Goal: Task Accomplishment & Management: Use online tool/utility

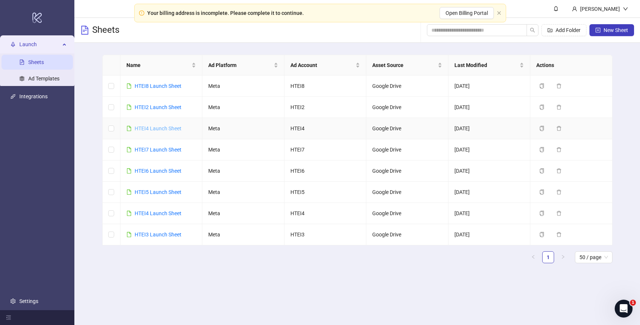
click at [168, 129] on link "HTEI4 Launch Sheet" at bounding box center [158, 128] width 47 height 6
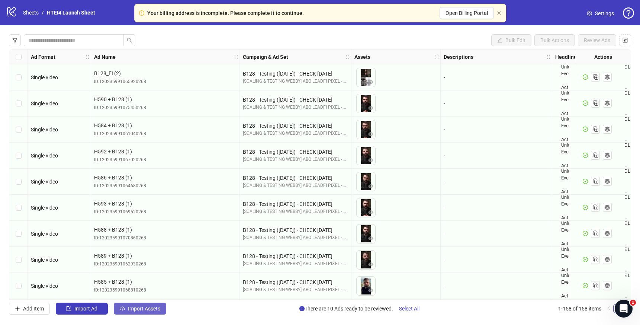
click at [139, 314] on button "Import Assets" at bounding box center [140, 308] width 52 height 12
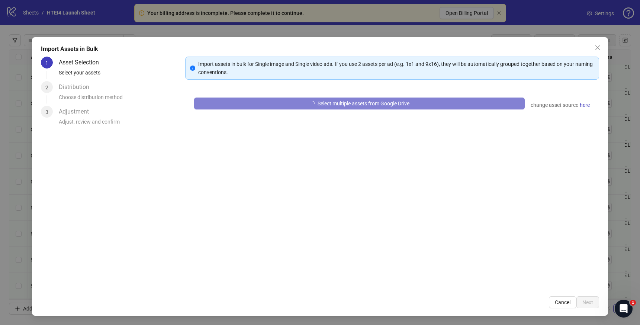
click at [344, 96] on div "Select multiple assets from Google Drive change asset source here" at bounding box center [392, 188] width 414 height 199
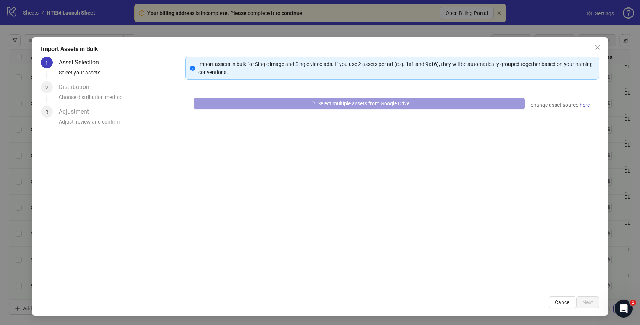
click at [344, 98] on button "Select multiple assets from Google Drive" at bounding box center [359, 103] width 331 height 12
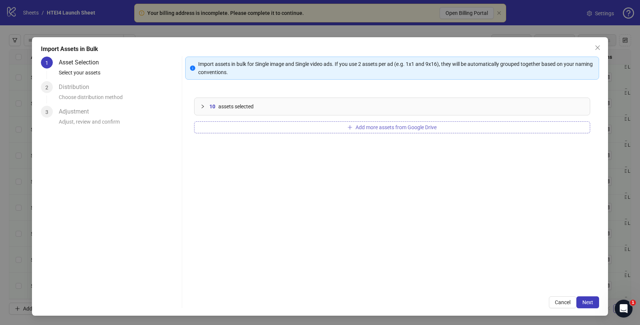
click at [328, 125] on button "Add more assets from Google Drive" at bounding box center [392, 127] width 396 height 12
click at [579, 300] on button "Next" at bounding box center [588, 302] width 23 height 12
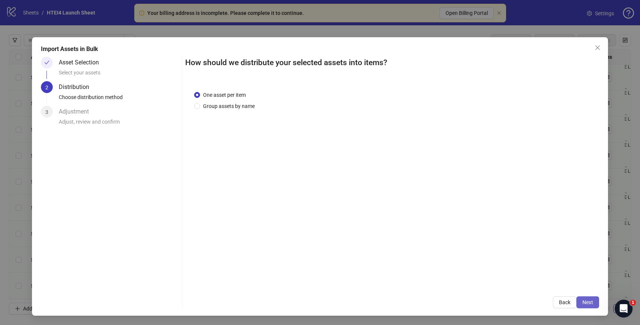
click at [593, 300] on span "Next" at bounding box center [588, 302] width 11 height 6
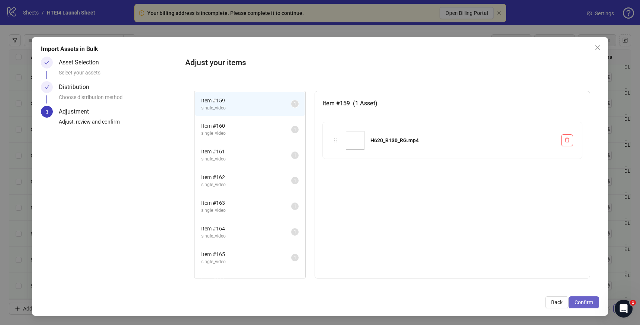
click at [593, 301] on button "Confirm" at bounding box center [584, 302] width 31 height 12
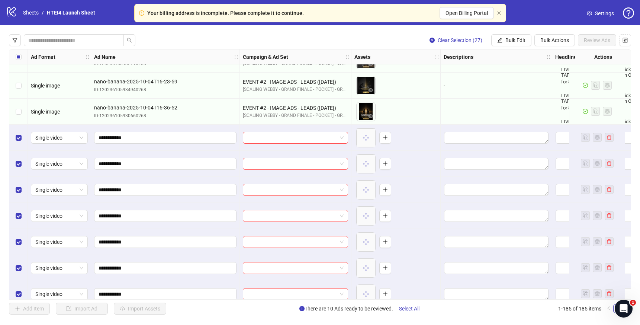
scroll to position [4036, 0]
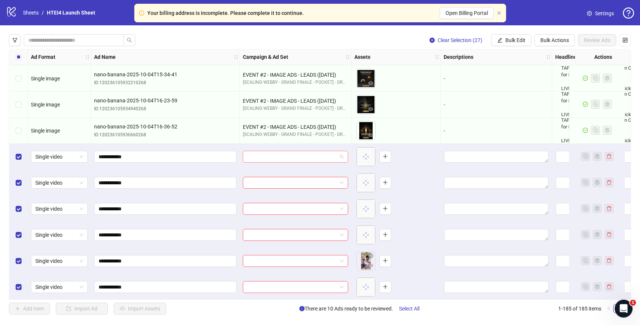
click at [274, 157] on input "search" at bounding box center [292, 156] width 90 height 11
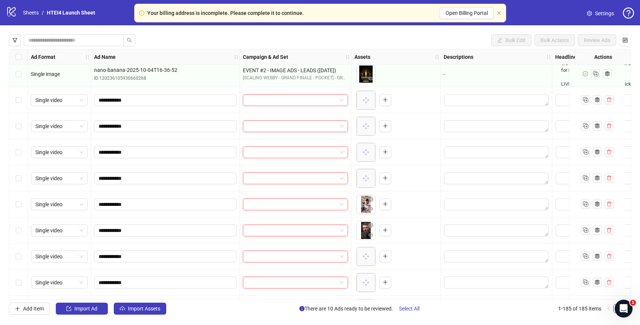
scroll to position [4090, 0]
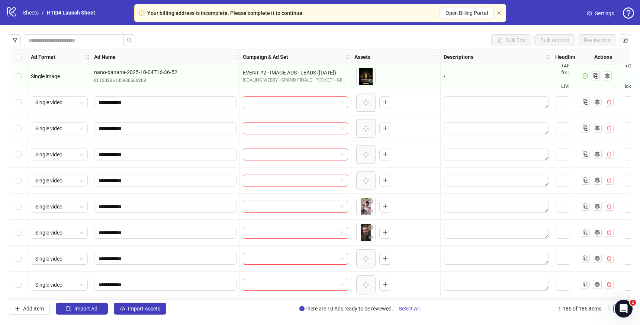
click at [278, 94] on div "Ad Format Ad Name Campaign & Ad Set Assets Descriptions Headlines Primary Texts…" at bounding box center [320, 174] width 622 height 250
click at [278, 99] on input "search" at bounding box center [292, 102] width 90 height 11
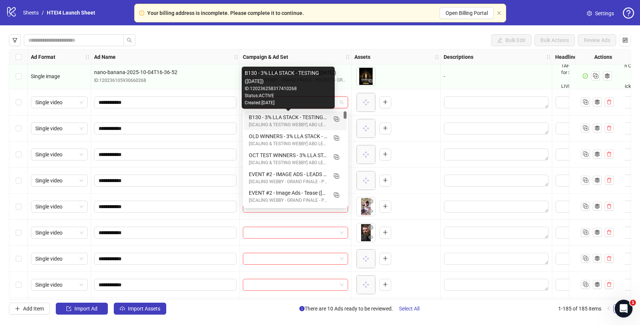
click at [276, 115] on div "B130 - 3% LLA STACK - TESTING ([DATE])" at bounding box center [288, 117] width 79 height 8
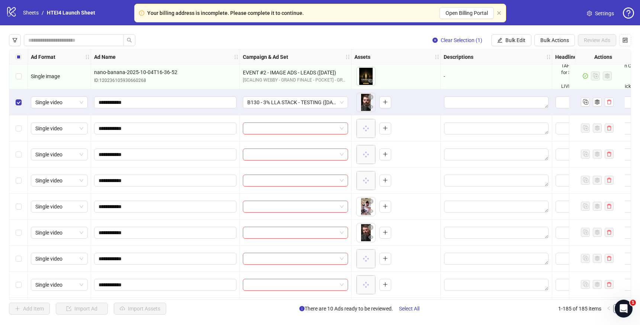
click at [17, 124] on div "Select row 160" at bounding box center [18, 128] width 19 height 26
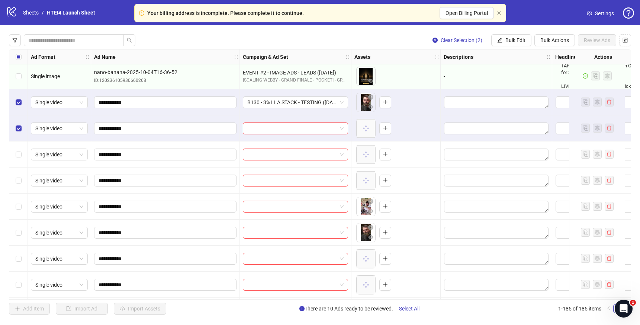
click at [17, 147] on div "Select row 161" at bounding box center [18, 154] width 19 height 26
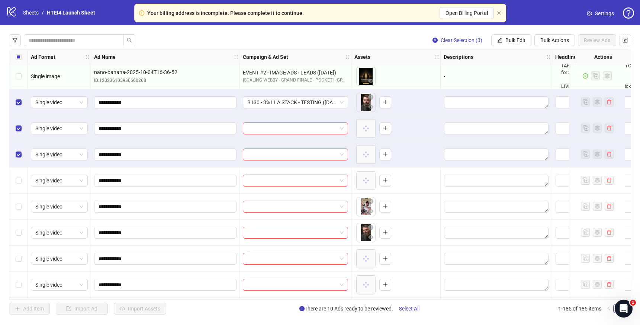
click at [17, 176] on div "Select row 162" at bounding box center [18, 180] width 19 height 26
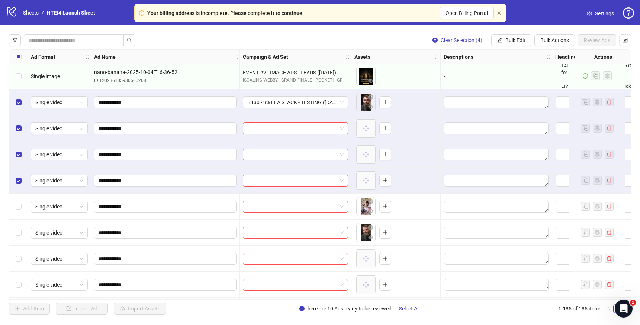
click at [22, 205] on div "Select row 163" at bounding box center [18, 206] width 19 height 26
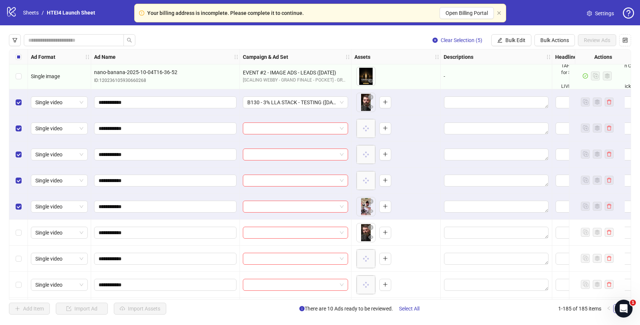
click at [22, 228] on div "Select row 164" at bounding box center [18, 233] width 19 height 26
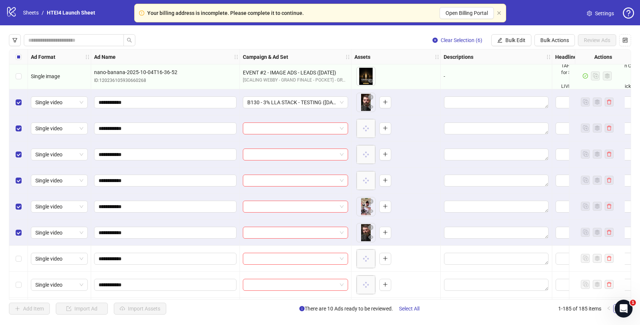
click at [17, 246] on div "Select row 165" at bounding box center [18, 259] width 19 height 26
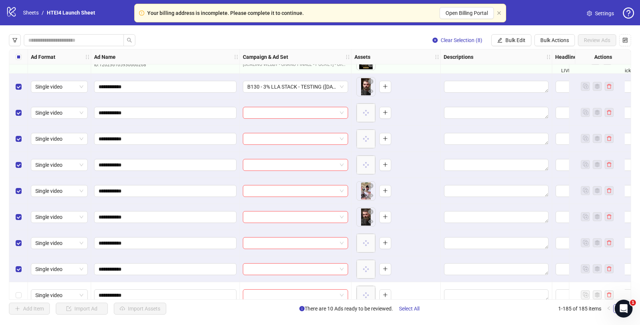
scroll to position [4156, 0]
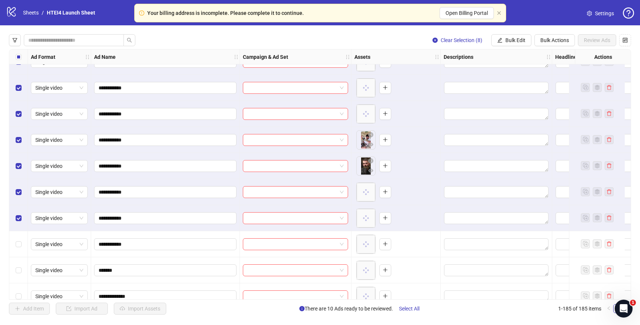
click at [19, 249] on div "Select row 167" at bounding box center [18, 244] width 19 height 26
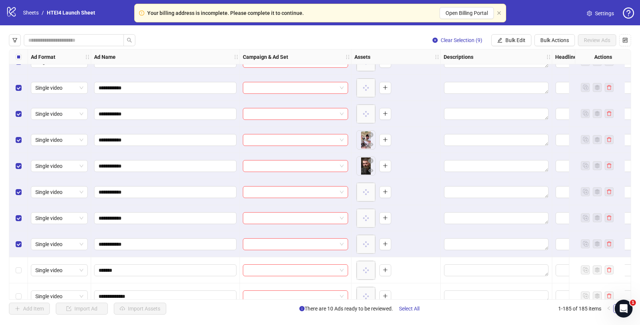
click at [29, 274] on div "Single video" at bounding box center [59, 270] width 63 height 26
click at [22, 271] on div "Select row 168" at bounding box center [18, 270] width 19 height 26
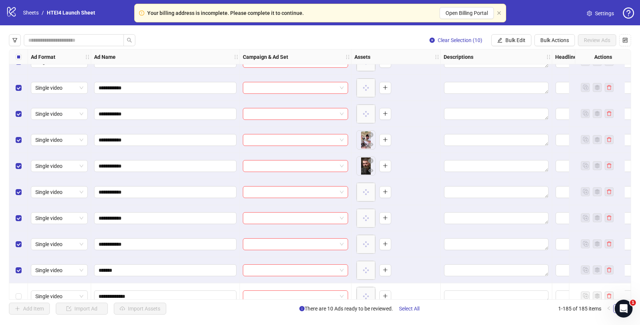
scroll to position [4174, 0]
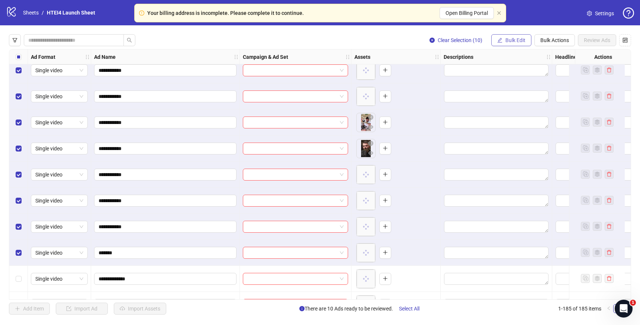
click at [502, 38] on icon "edit" at bounding box center [499, 40] width 5 height 5
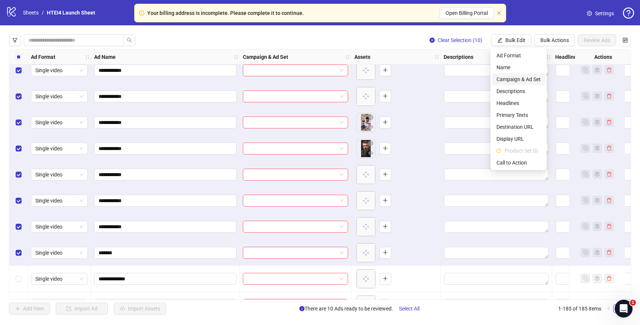
click at [504, 76] on span "Campaign & Ad Set" at bounding box center [519, 79] width 44 height 8
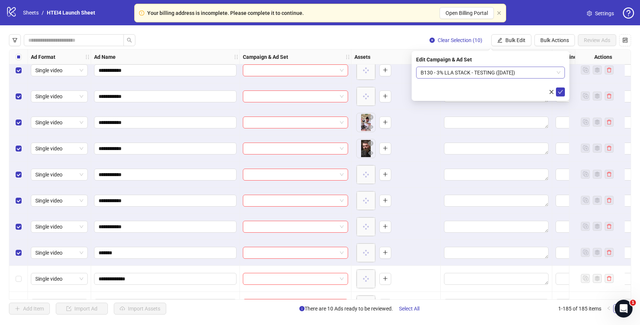
click at [489, 74] on span "B130 - 3% LLA STACK - TESTING ([DATE])" at bounding box center [491, 72] width 140 height 11
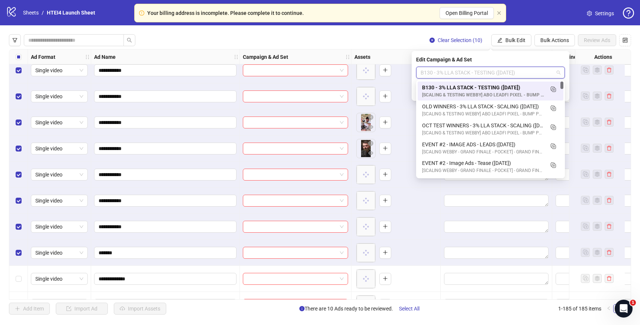
click at [472, 84] on div "B130 - 3% LLA STACK - TESTING ([DATE])" at bounding box center [483, 87] width 122 height 8
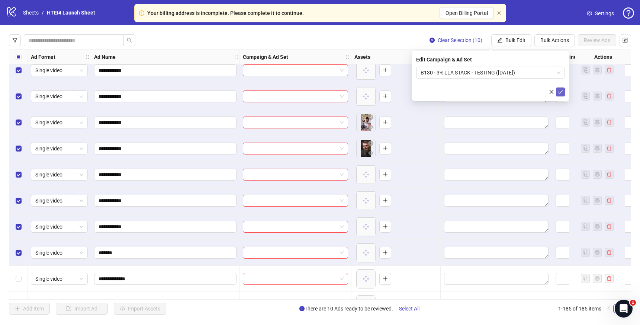
click at [558, 88] on button "submit" at bounding box center [560, 91] width 9 height 9
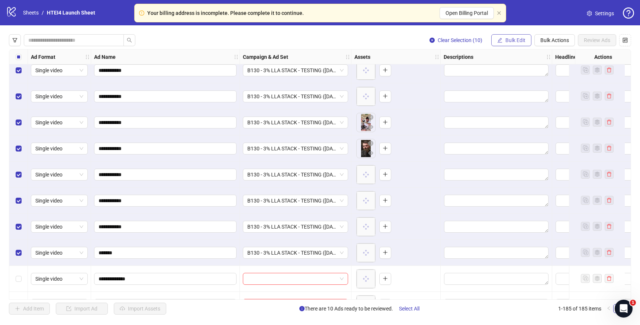
click at [512, 39] on span "Bulk Edit" at bounding box center [516, 40] width 20 height 6
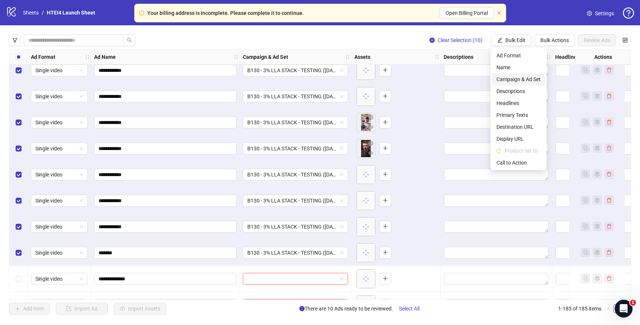
click at [506, 78] on span "Campaign & Ad Set" at bounding box center [519, 79] width 44 height 8
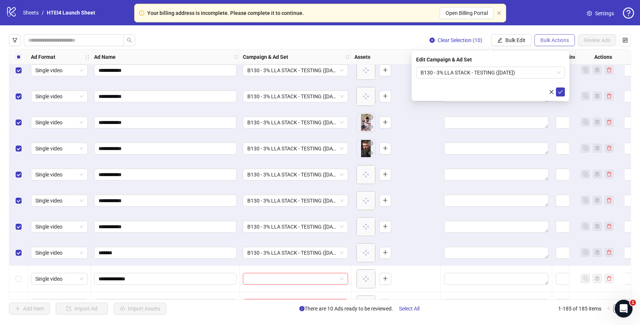
click at [553, 41] on span "Bulk Actions" at bounding box center [555, 40] width 29 height 6
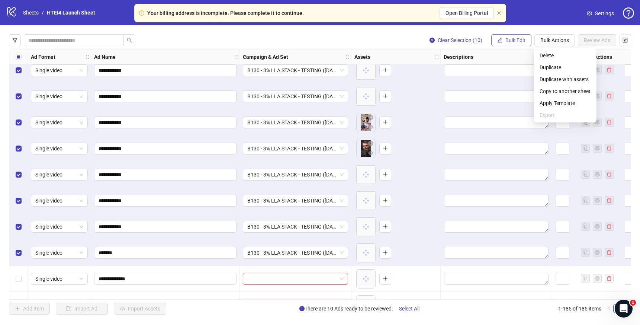
click at [529, 38] on button "Bulk Edit" at bounding box center [511, 40] width 40 height 12
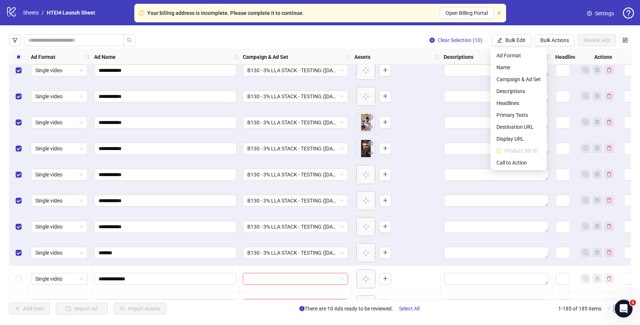
click at [454, 52] on div "Descriptions" at bounding box center [497, 56] width 112 height 15
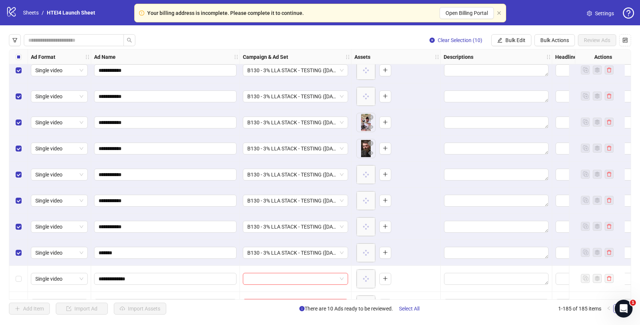
scroll to position [4174, 150]
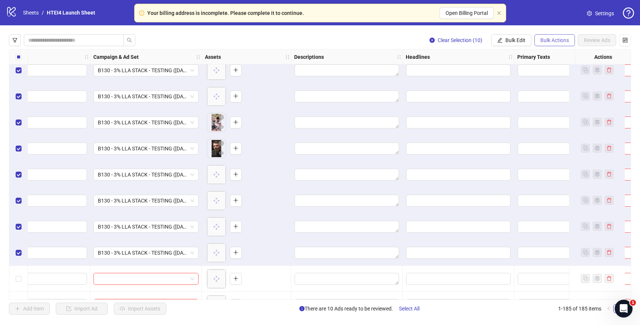
click at [552, 40] on span "Bulk Actions" at bounding box center [555, 40] width 29 height 6
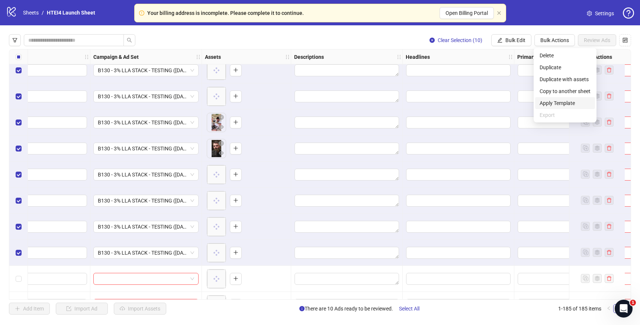
click at [555, 104] on span "Apply Template" at bounding box center [565, 103] width 51 height 8
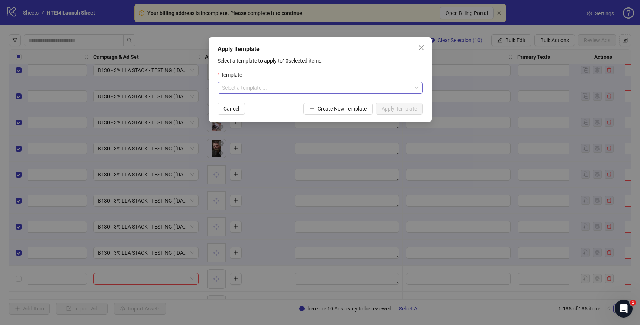
click at [306, 89] on input "search" at bounding box center [317, 87] width 190 height 11
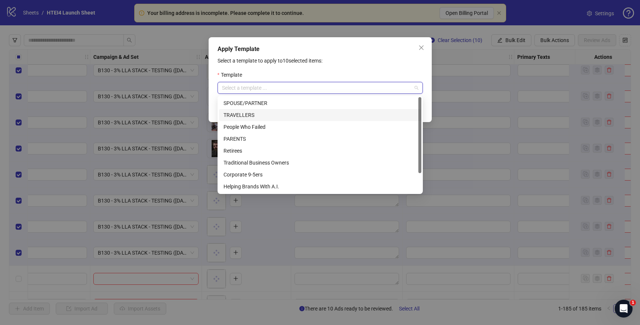
scroll to position [24, 0]
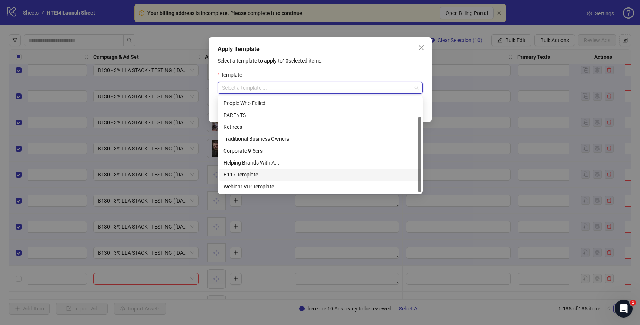
drag, startPoint x: 287, startPoint y: 171, endPoint x: 288, endPoint y: 182, distance: 11.5
click at [288, 181] on div "TRAVELLERS People Who Failed PARENTS Retirees Traditional Business Owners Corpo…" at bounding box center [320, 138] width 202 height 107
click at [288, 182] on div "Webinar VIP Template" at bounding box center [320, 186] width 193 height 8
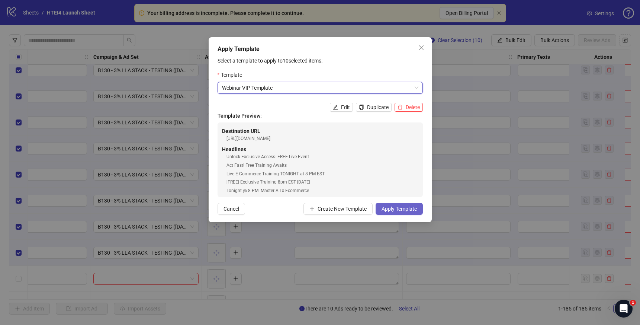
click at [405, 209] on span "Apply Template" at bounding box center [399, 209] width 35 height 6
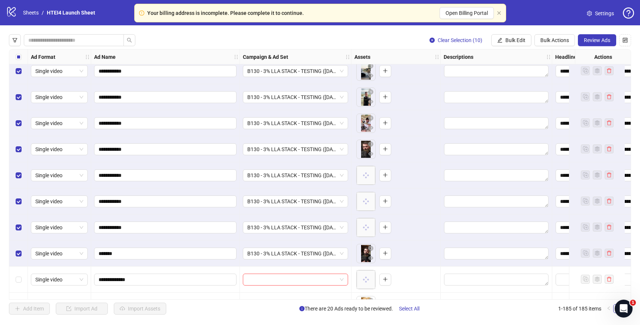
scroll to position [4156, 0]
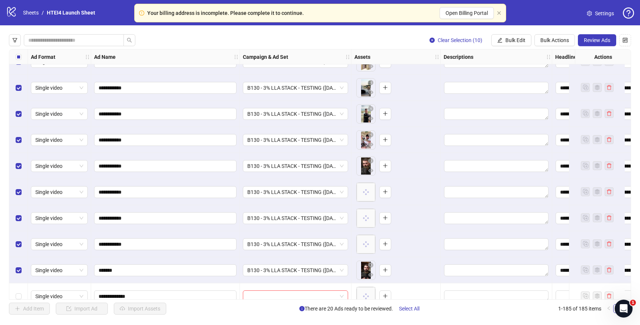
drag, startPoint x: 599, startPoint y: 40, endPoint x: 515, endPoint y: 121, distance: 117.4
click at [515, 121] on div "**********" at bounding box center [320, 174] width 640 height 298
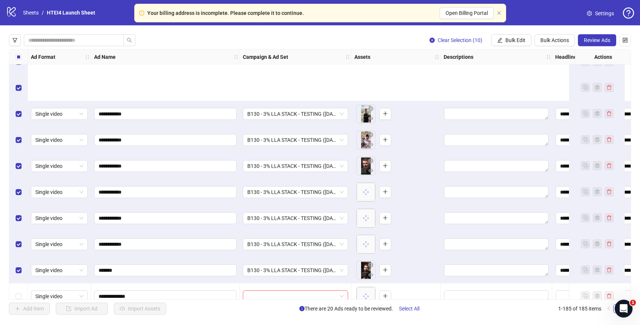
scroll to position [4238, 0]
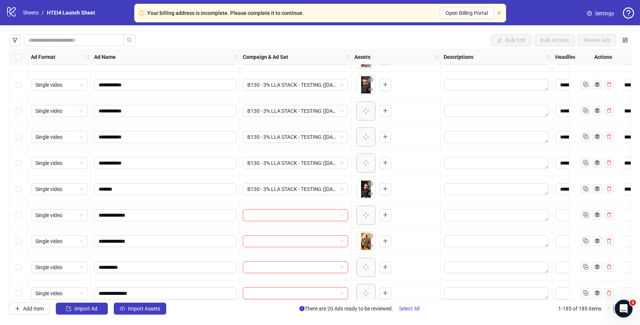
click at [22, 215] on div "Select row 169" at bounding box center [18, 215] width 19 height 26
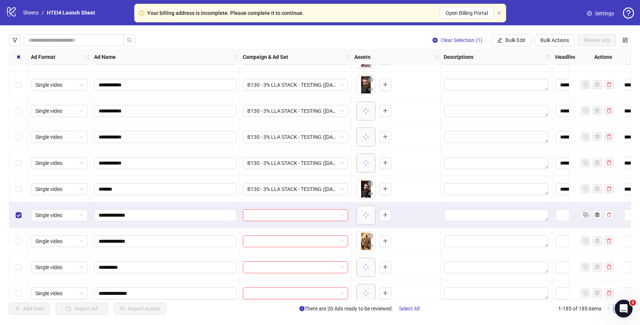
click at [22, 236] on div "Select row 170" at bounding box center [18, 241] width 19 height 26
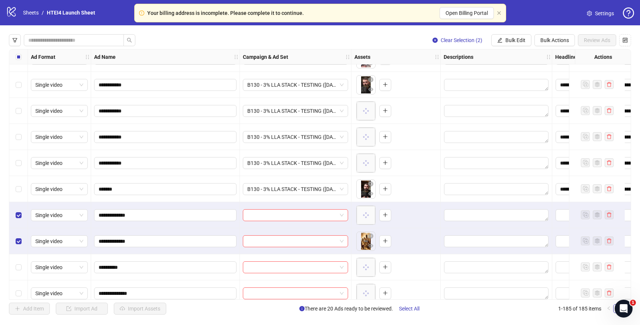
click at [16, 271] on div "Select row 171" at bounding box center [18, 267] width 19 height 26
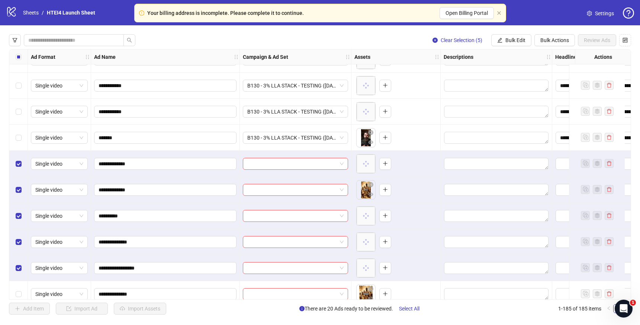
scroll to position [4325, 0]
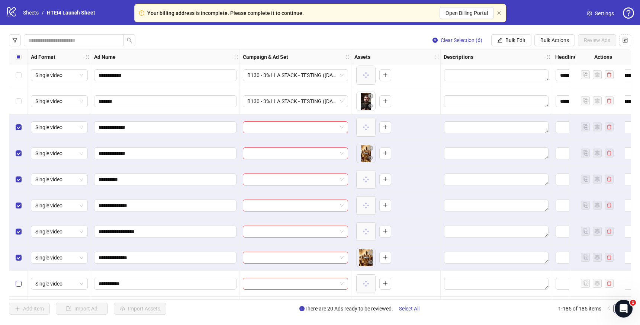
click at [16, 280] on label "Select row 175" at bounding box center [19, 283] width 6 height 8
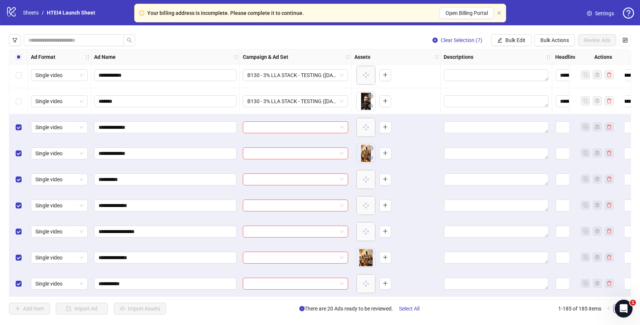
scroll to position [4373, 0]
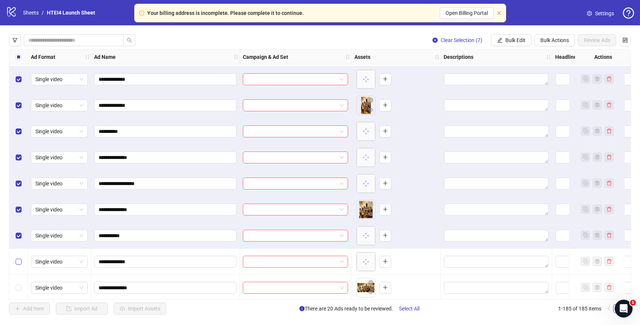
click at [19, 257] on label "Select row 176" at bounding box center [19, 261] width 6 height 8
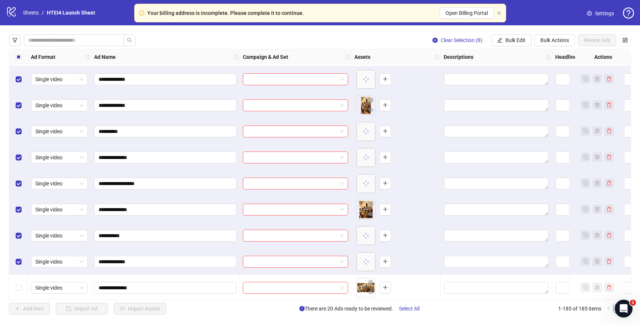
click at [19, 273] on div "Select row 176" at bounding box center [18, 262] width 19 height 26
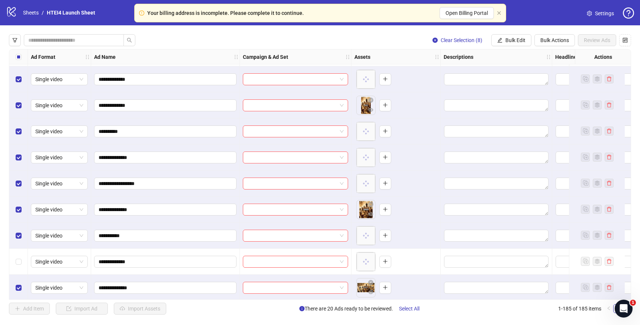
click at [20, 273] on div "Select row 176" at bounding box center [18, 262] width 19 height 26
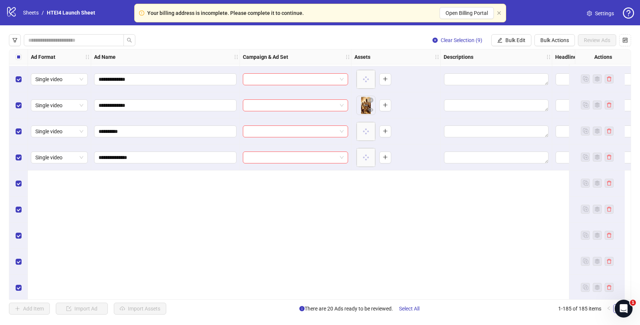
scroll to position [4198, 0]
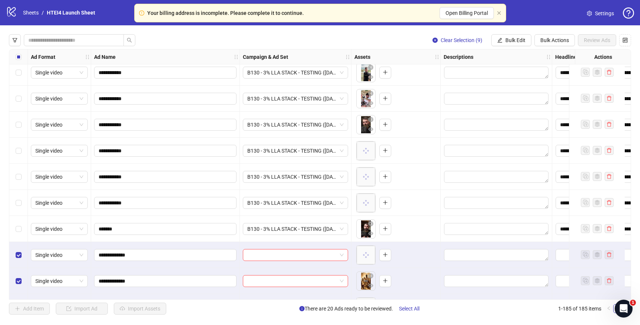
click at [277, 249] on div at bounding box center [296, 255] width 112 height 26
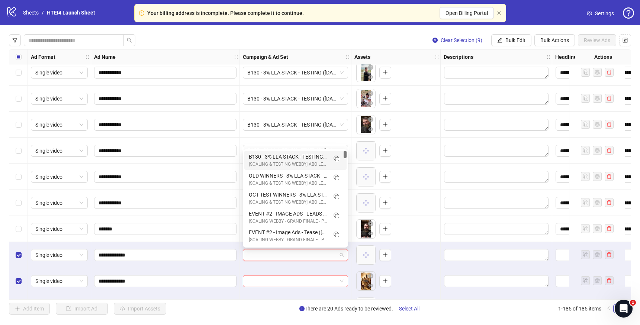
click at [279, 258] on input "search" at bounding box center [292, 254] width 90 height 11
click at [335, 159] on icon "Duplicate" at bounding box center [336, 157] width 7 height 7
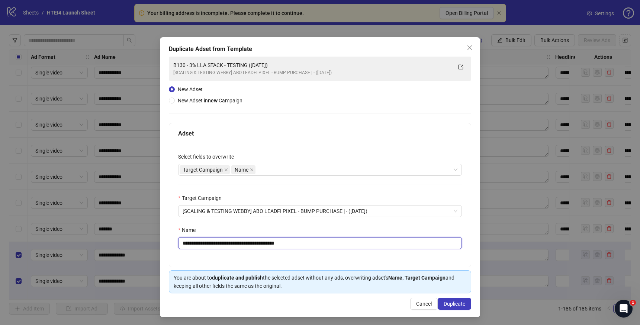
click at [194, 241] on input "**********" at bounding box center [320, 243] width 284 height 12
drag, startPoint x: 328, startPoint y: 246, endPoint x: 374, endPoint y: 246, distance: 45.4
click at [372, 246] on input "**********" at bounding box center [320, 243] width 284 height 12
type input "**********"
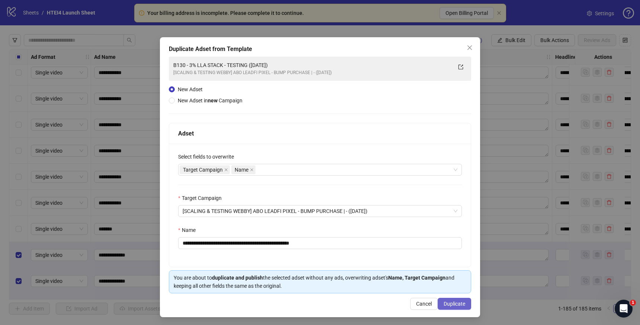
click at [449, 301] on span "Duplicate" at bounding box center [455, 304] width 22 height 6
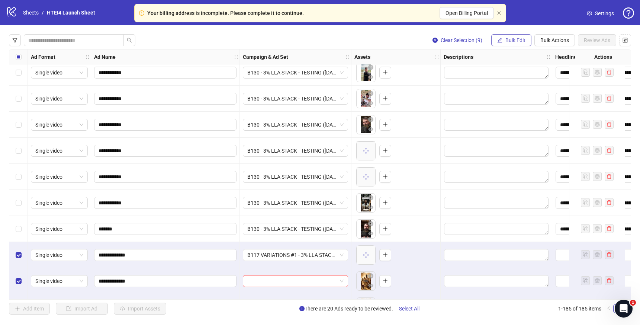
click at [503, 38] on button "Bulk Edit" at bounding box center [511, 40] width 40 height 12
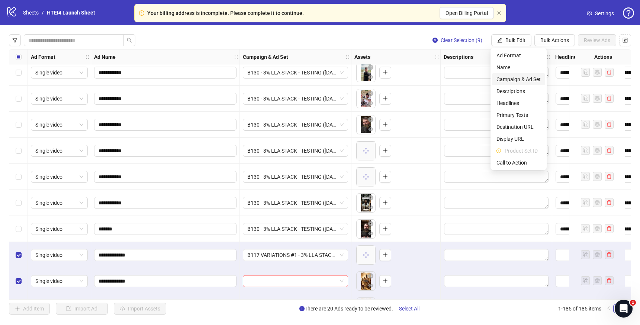
click at [508, 83] on span "Campaign & Ad Set" at bounding box center [519, 79] width 44 height 8
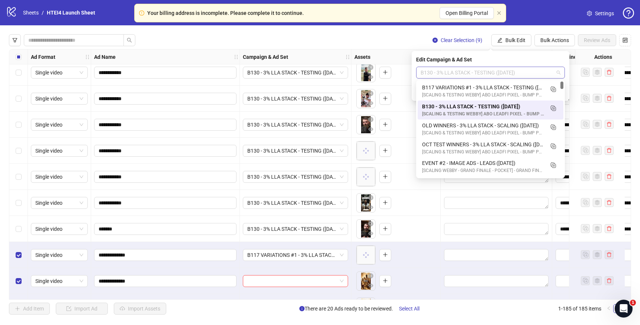
click at [523, 72] on span "B130 - 3% LLA STACK - TESTING ([DATE])" at bounding box center [491, 72] width 140 height 11
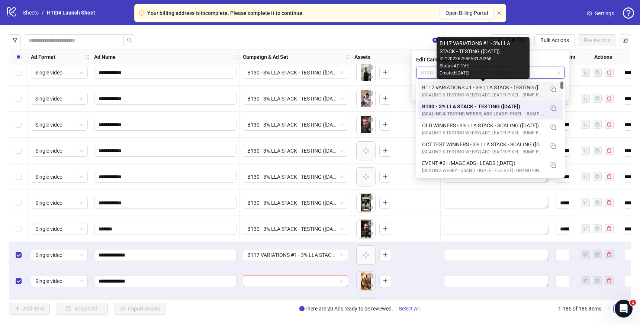
click at [461, 85] on div "B117 VARIATIONS #1 - 3% LLA STACK - TESTING ([DATE])" at bounding box center [483, 87] width 122 height 8
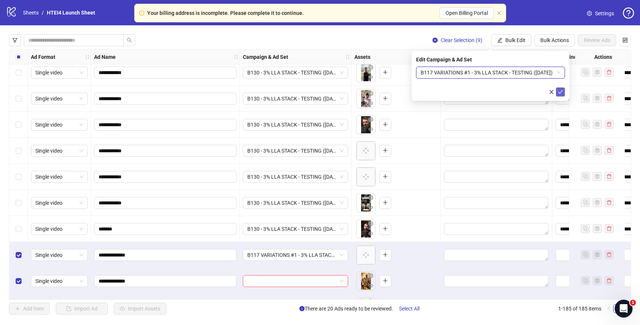
click at [559, 92] on icon "check" at bounding box center [560, 92] width 5 height 4
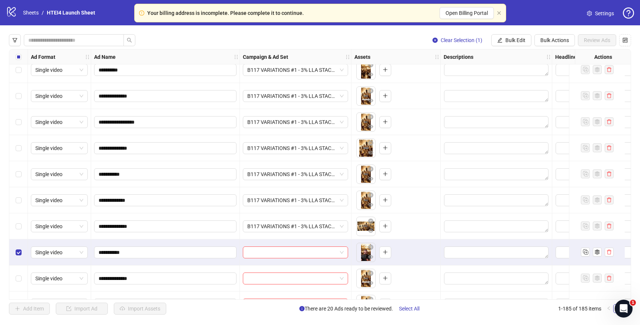
scroll to position [4488, 0]
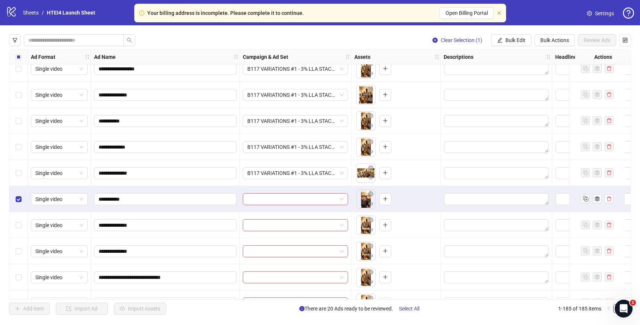
click at [20, 236] on div "Select row 179" at bounding box center [18, 225] width 19 height 26
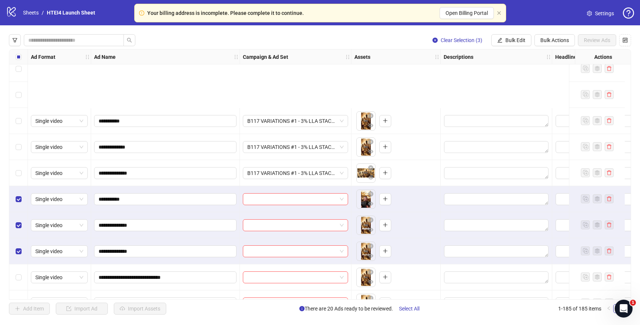
scroll to position [4586, 0]
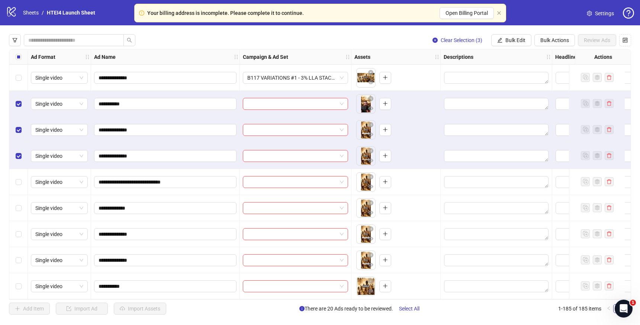
click at [25, 189] on div "Select row 181" at bounding box center [18, 182] width 19 height 26
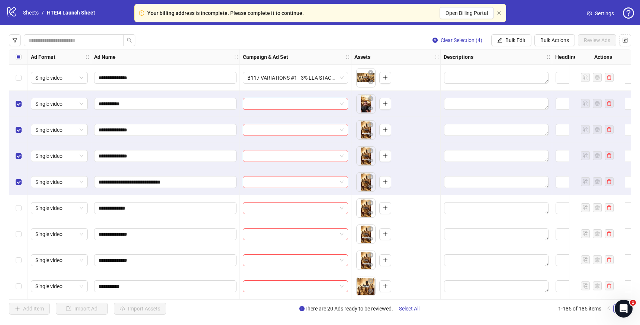
click at [25, 211] on div "Select row 182" at bounding box center [18, 208] width 19 height 26
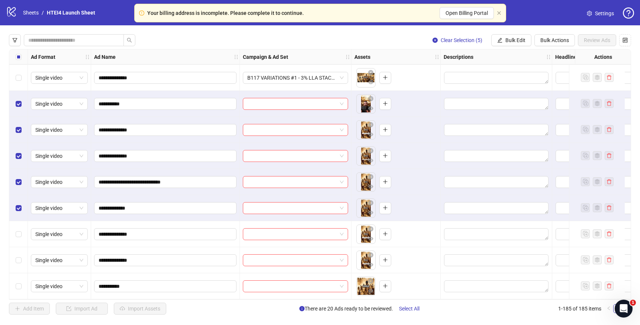
click at [22, 231] on div "Select row 183" at bounding box center [18, 234] width 19 height 26
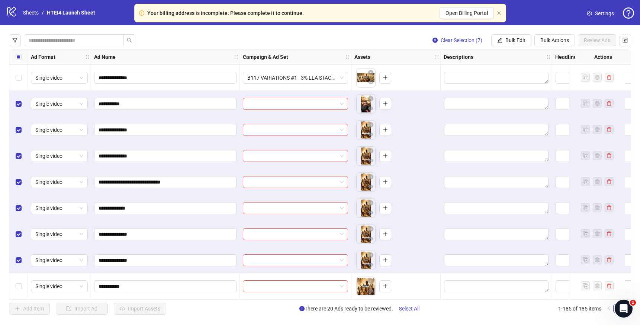
click at [21, 277] on div "Select row 185" at bounding box center [18, 286] width 19 height 26
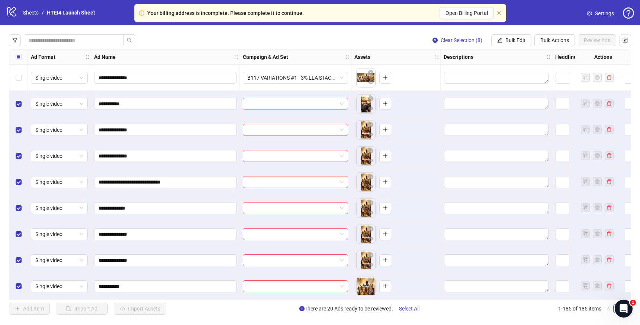
click at [303, 105] on input "search" at bounding box center [292, 103] width 90 height 11
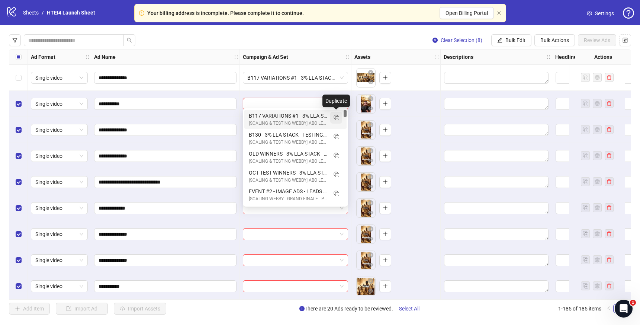
click at [336, 117] on icon "Duplicate" at bounding box center [336, 116] width 7 height 7
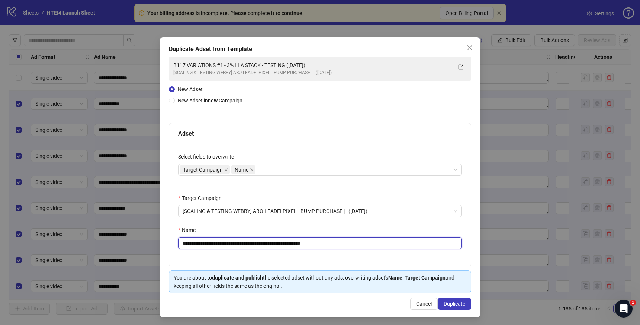
click at [231, 245] on input "**********" at bounding box center [320, 243] width 284 height 12
drag, startPoint x: 328, startPoint y: 242, endPoint x: 348, endPoint y: 242, distance: 20.1
click at [346, 242] on input "**********" at bounding box center [320, 243] width 284 height 12
type input "**********"
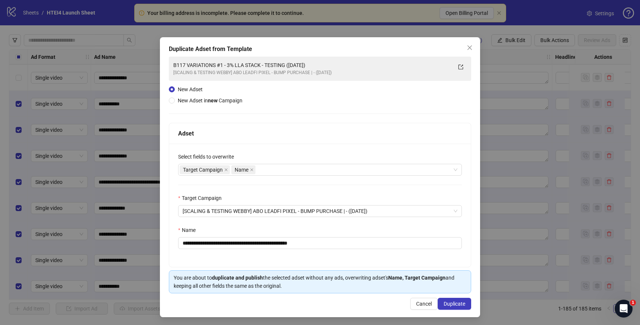
click at [439, 298] on div "**********" at bounding box center [320, 177] width 320 height 280
click at [441, 303] on button "Duplicate" at bounding box center [454, 304] width 33 height 12
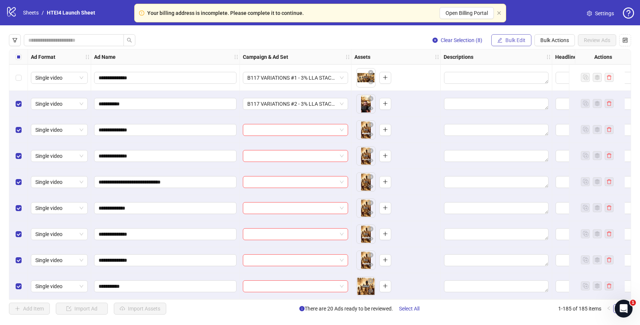
click at [499, 39] on icon "edit" at bounding box center [499, 40] width 5 height 5
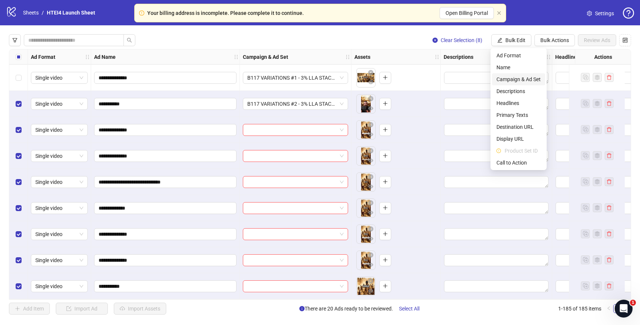
click at [521, 81] on span "Campaign & Ad Set" at bounding box center [519, 79] width 44 height 8
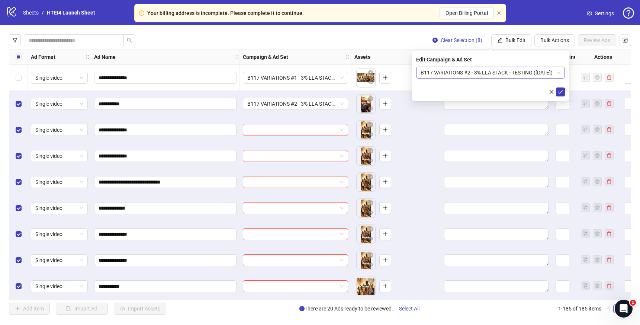
click at [479, 74] on span "B117 VARIATIONS #2 - 3% LLA STACK - TESTING ([DATE])" at bounding box center [491, 72] width 140 height 11
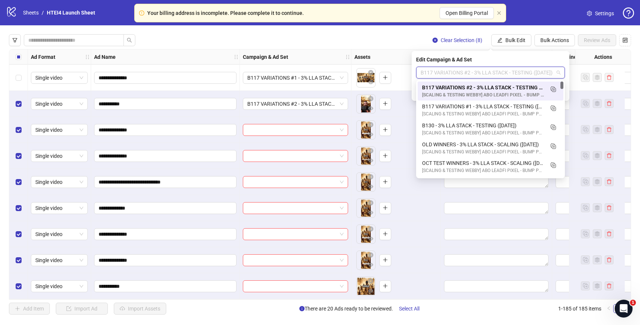
click at [468, 87] on div "B117 VARIATIONS #2 - 3% LLA STACK - TESTING ([DATE])" at bounding box center [483, 87] width 122 height 8
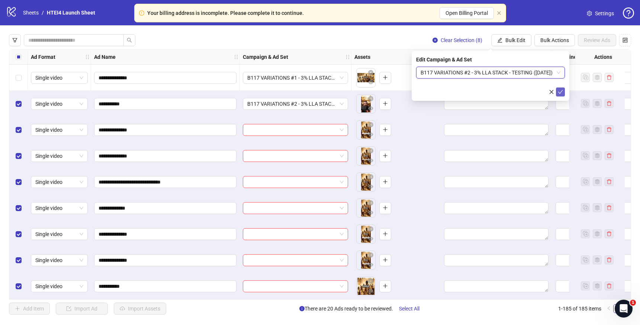
click at [557, 95] on button "submit" at bounding box center [560, 91] width 9 height 9
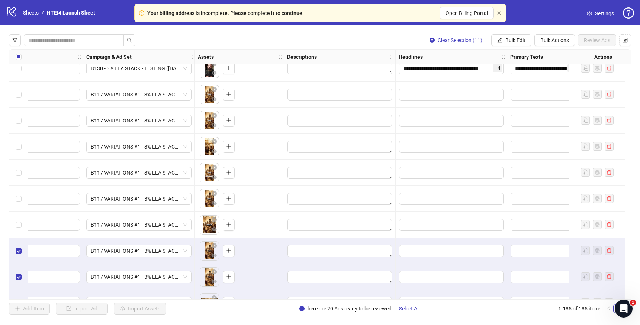
scroll to position [4358, 0]
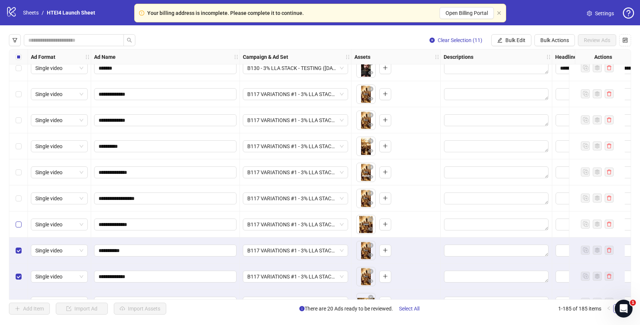
click at [19, 228] on label "Select row 174" at bounding box center [19, 224] width 6 height 8
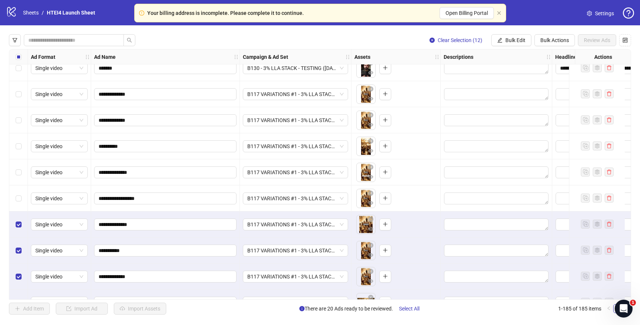
click at [19, 192] on div "Select row 173" at bounding box center [18, 198] width 19 height 26
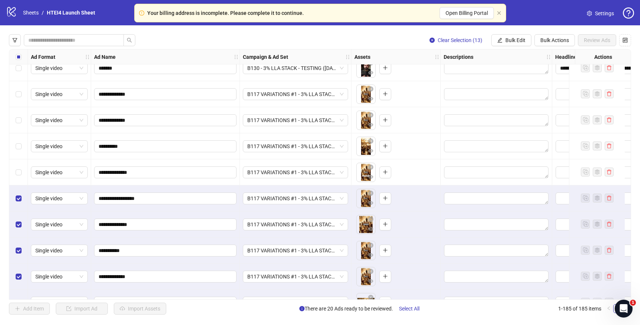
click at [19, 157] on div "Select row 171" at bounding box center [18, 146] width 19 height 26
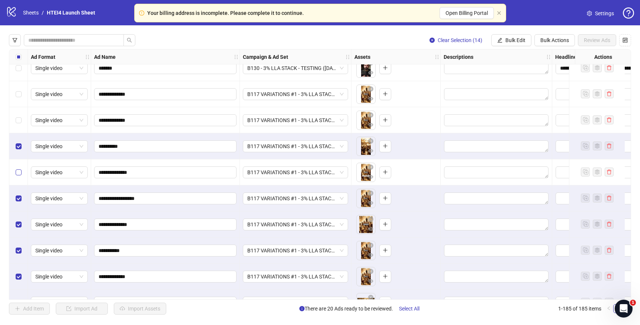
click at [20, 168] on label "Select row 172" at bounding box center [19, 172] width 6 height 8
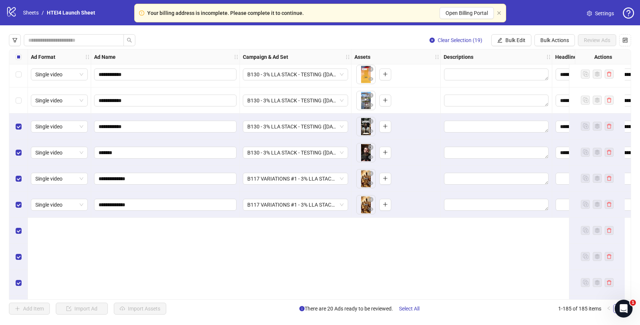
scroll to position [4147, 0]
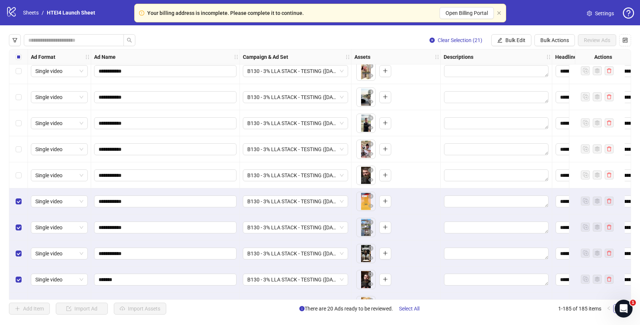
click at [17, 170] on div "Select row 164" at bounding box center [18, 175] width 19 height 26
click at [20, 138] on div "Select row 163" at bounding box center [18, 149] width 19 height 26
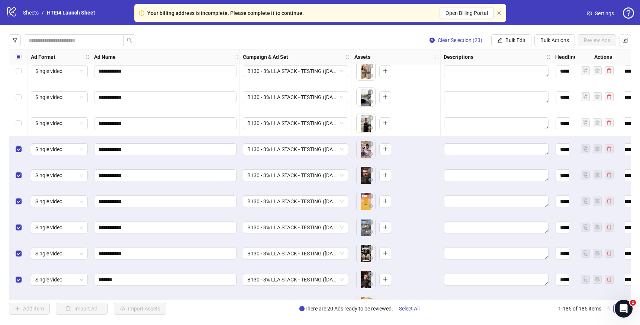
click at [20, 118] on div "Select row 162" at bounding box center [18, 123] width 19 height 26
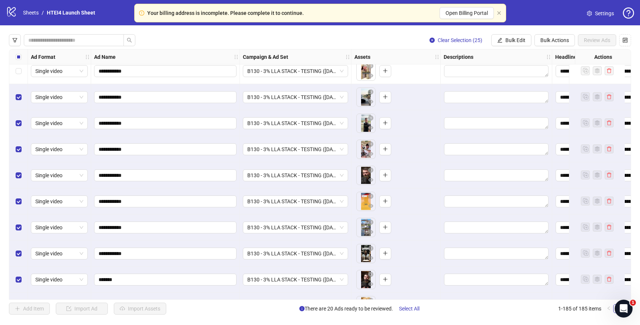
click at [19, 78] on div "Select row 160" at bounding box center [18, 71] width 19 height 26
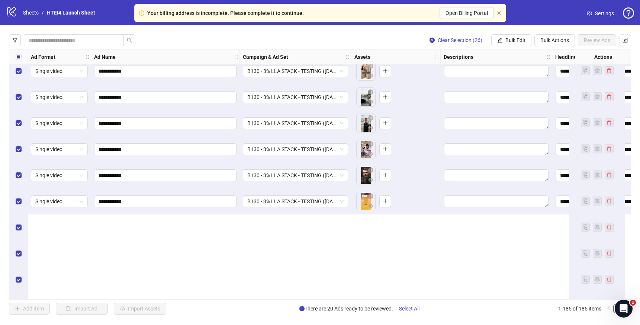
scroll to position [4013, 0]
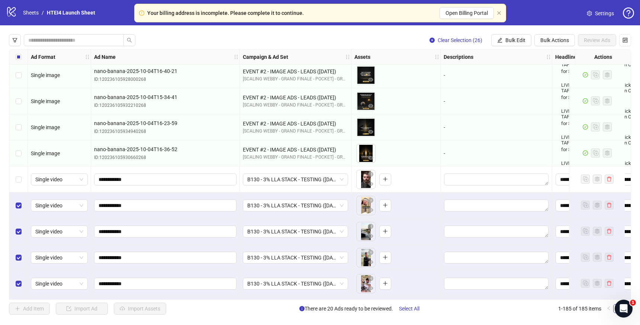
click at [20, 183] on div "Select row 159" at bounding box center [18, 179] width 19 height 26
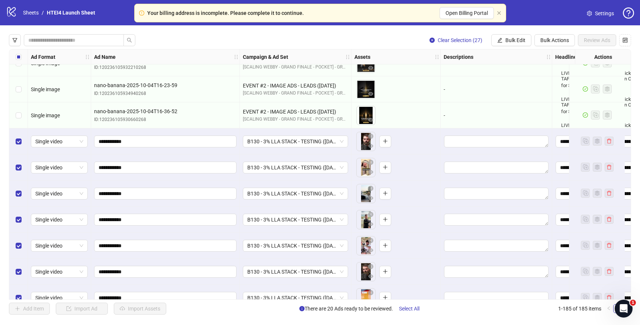
scroll to position [3940, 0]
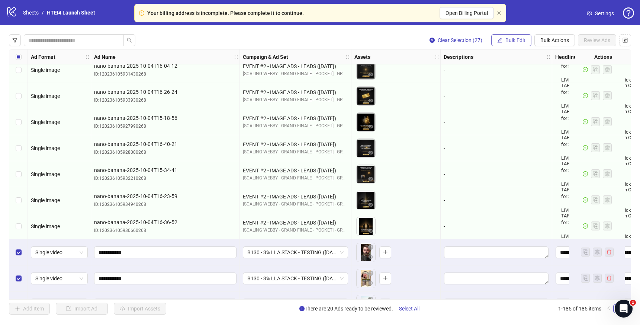
click at [520, 39] on span "Bulk Edit" at bounding box center [516, 40] width 20 height 6
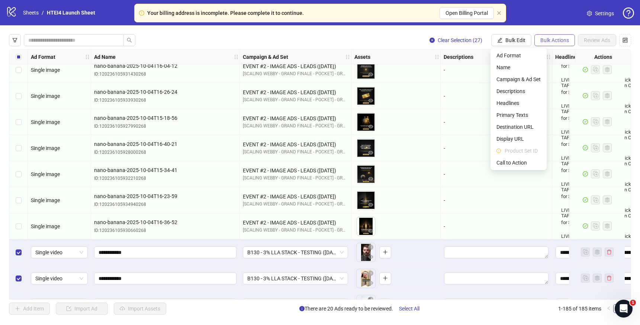
click at [547, 41] on span "Bulk Actions" at bounding box center [555, 40] width 29 height 6
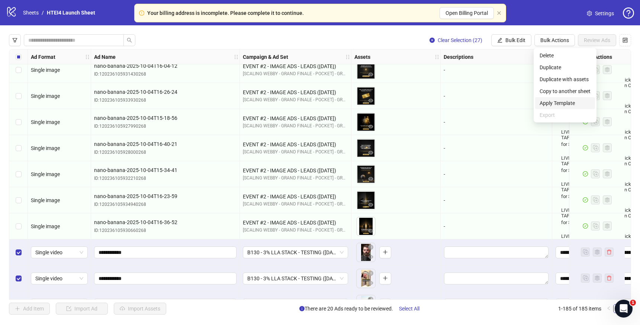
click at [549, 99] on span "Apply Template" at bounding box center [565, 103] width 51 height 8
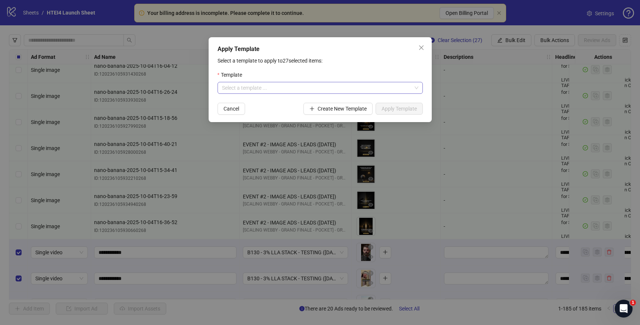
click at [400, 84] on input "search" at bounding box center [317, 87] width 190 height 11
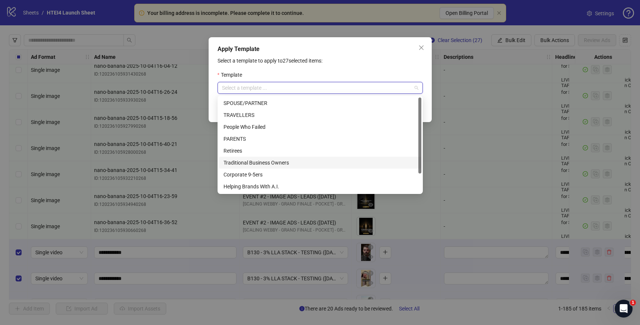
scroll to position [24, 0]
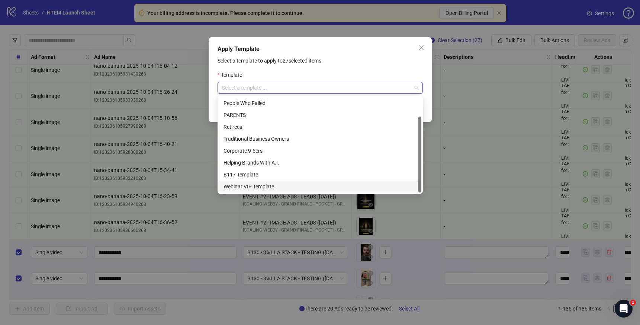
click at [319, 183] on div "Webinar VIP Template" at bounding box center [320, 186] width 193 height 8
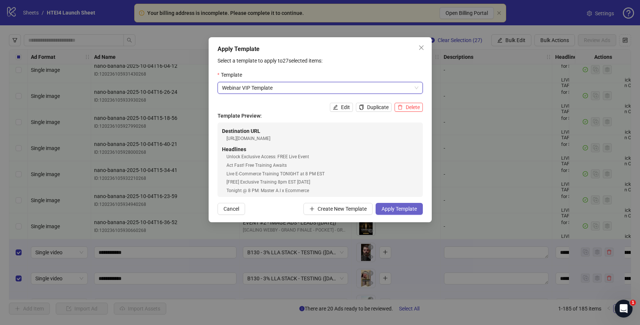
click at [410, 203] on button "Apply Template" at bounding box center [399, 209] width 47 height 12
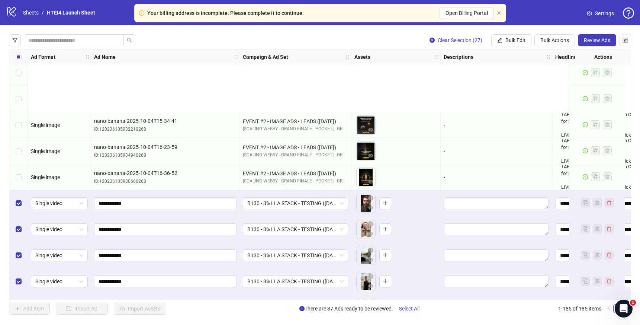
scroll to position [4586, 0]
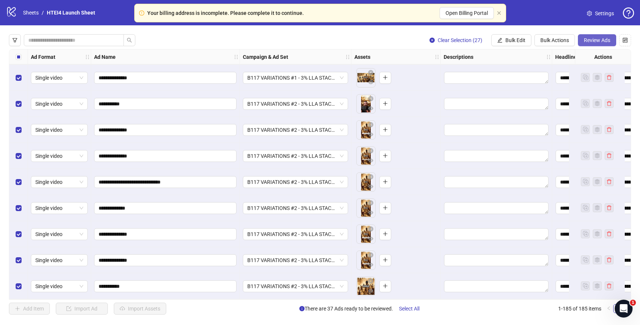
click at [605, 39] on span "Review Ads" at bounding box center [597, 40] width 26 height 6
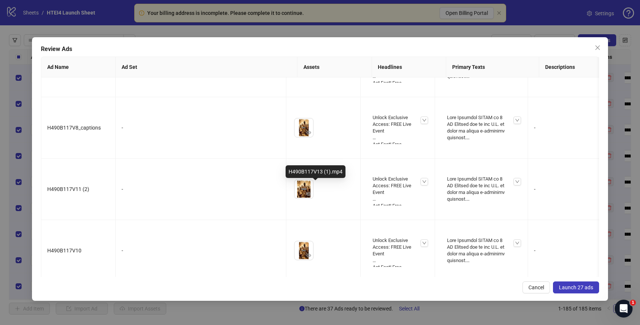
scroll to position [869, 0]
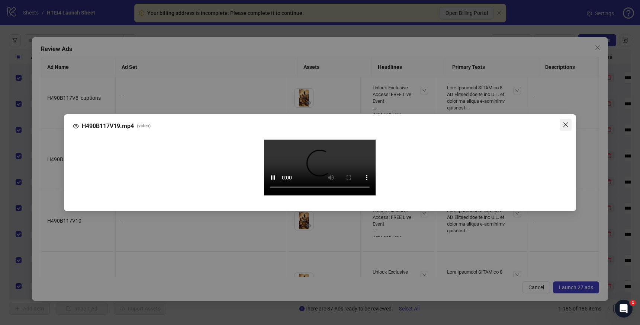
click at [563, 122] on icon "close" at bounding box center [566, 125] width 6 height 6
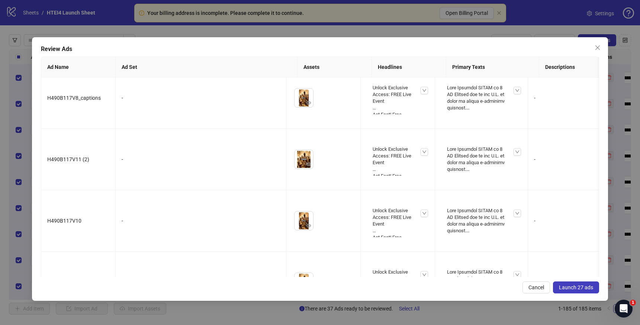
click at [591, 294] on div "Review Ads Ad Name Ad Set Assets Headlines Primary Texts Descriptions Destinati…" at bounding box center [320, 168] width 576 height 263
click at [591, 289] on span "Launch 27 ads" at bounding box center [576, 287] width 34 height 6
